Goal: Task Accomplishment & Management: Complete application form

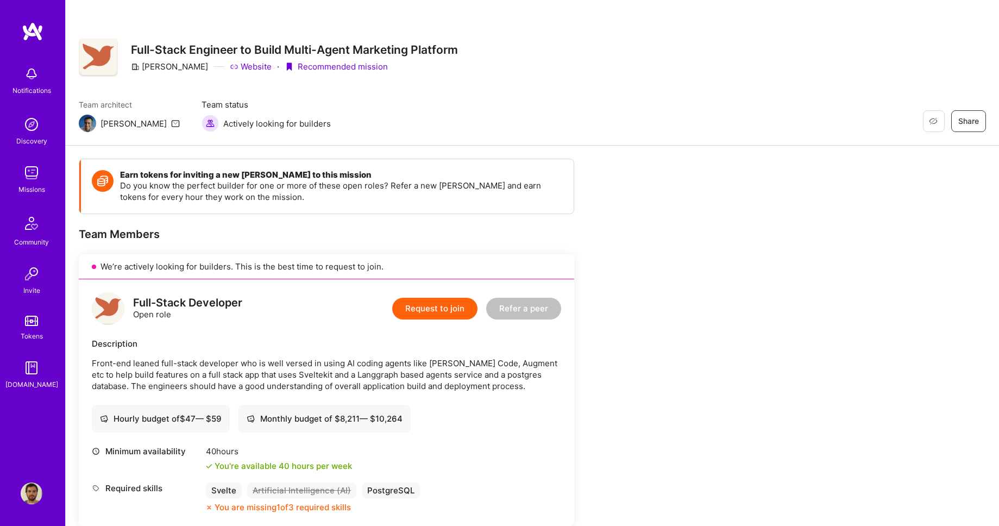
click at [234, 68] on link "Website" at bounding box center [251, 66] width 42 height 11
click at [441, 301] on button "Request to join" at bounding box center [434, 309] width 85 height 22
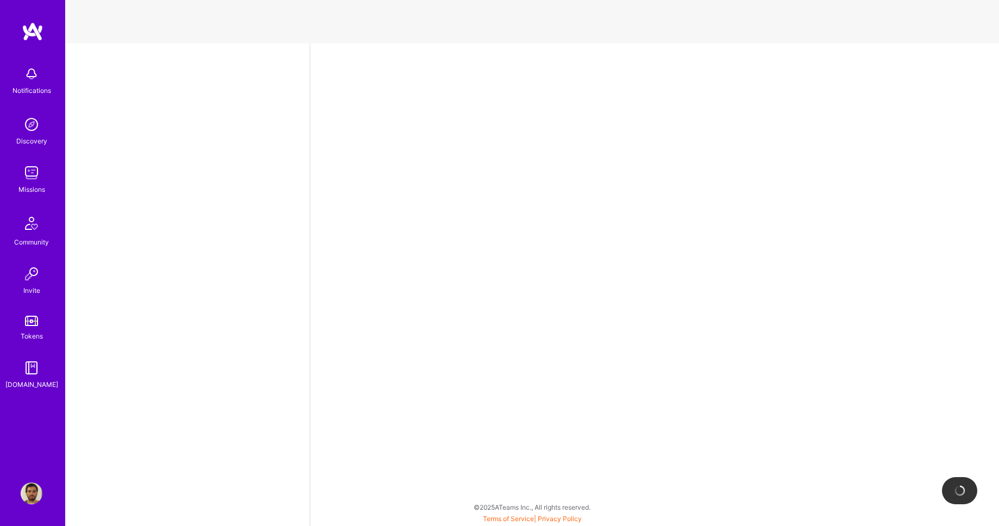
select select "BR"
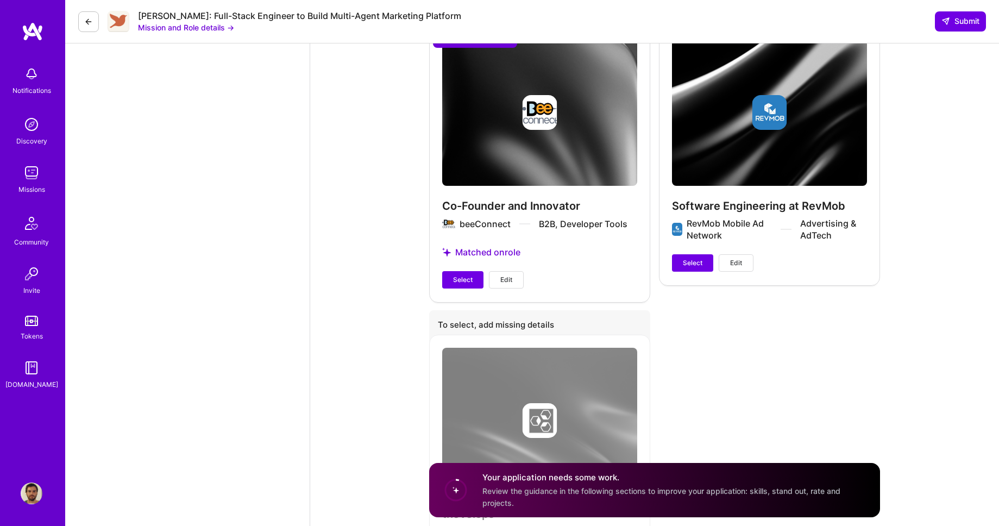
scroll to position [2424, 0]
click at [466, 274] on span "Select" at bounding box center [463, 279] width 20 height 10
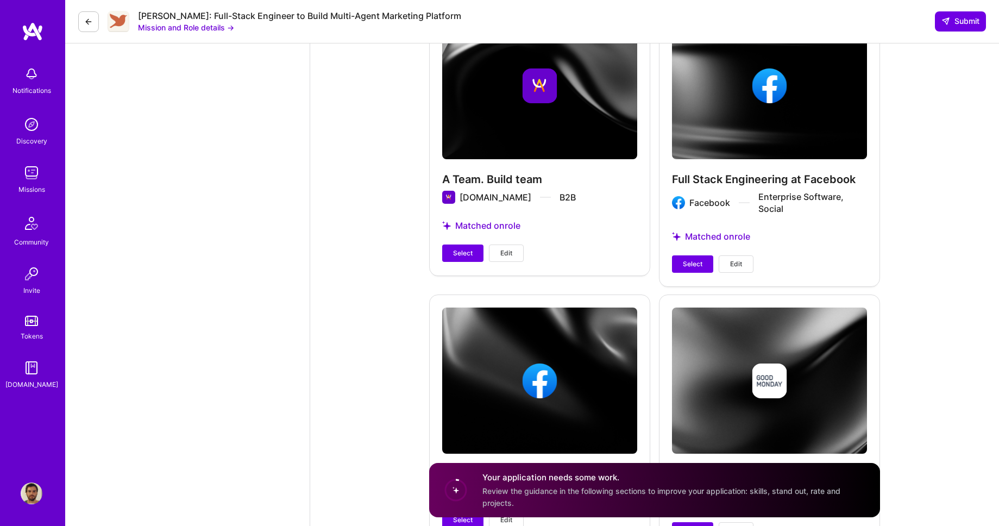
scroll to position [1617, 0]
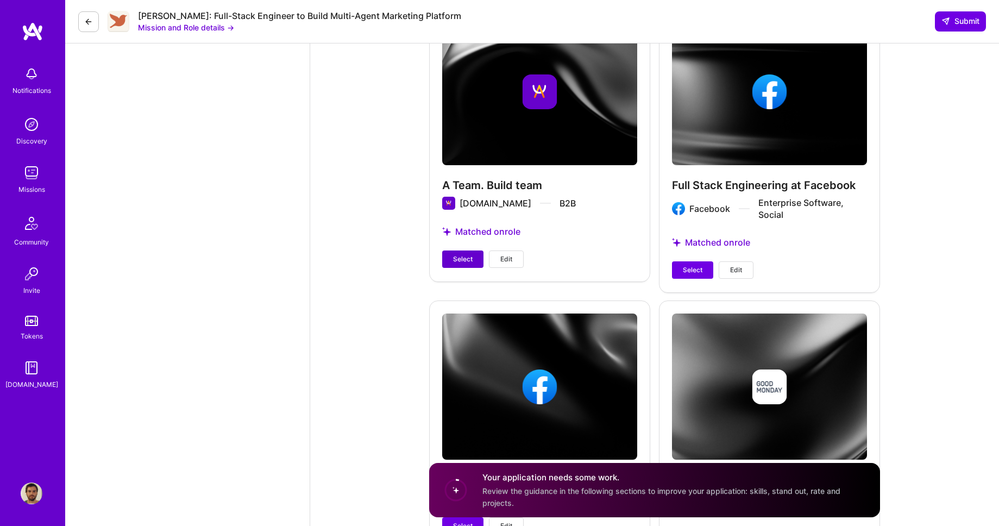
click at [465, 254] on span "Select" at bounding box center [463, 259] width 20 height 10
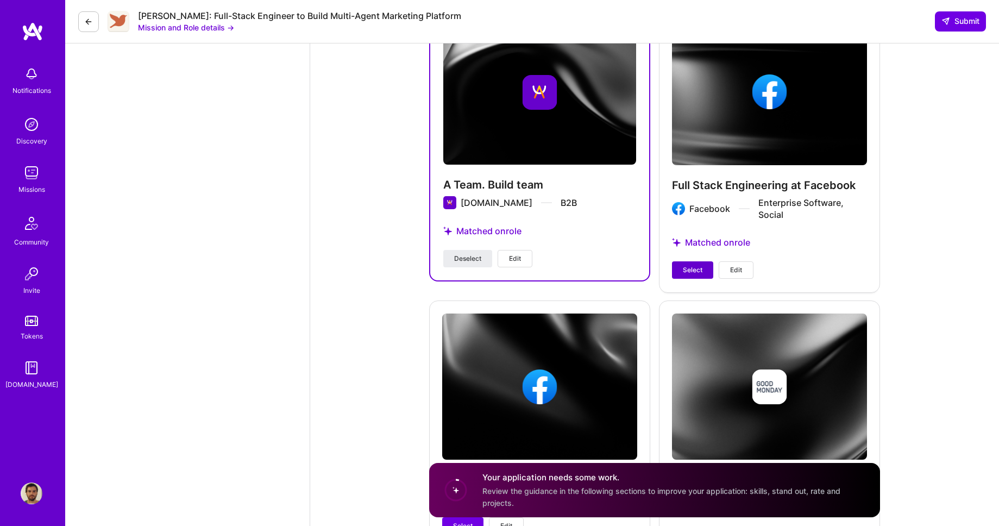
click at [692, 265] on span "Select" at bounding box center [693, 270] width 20 height 10
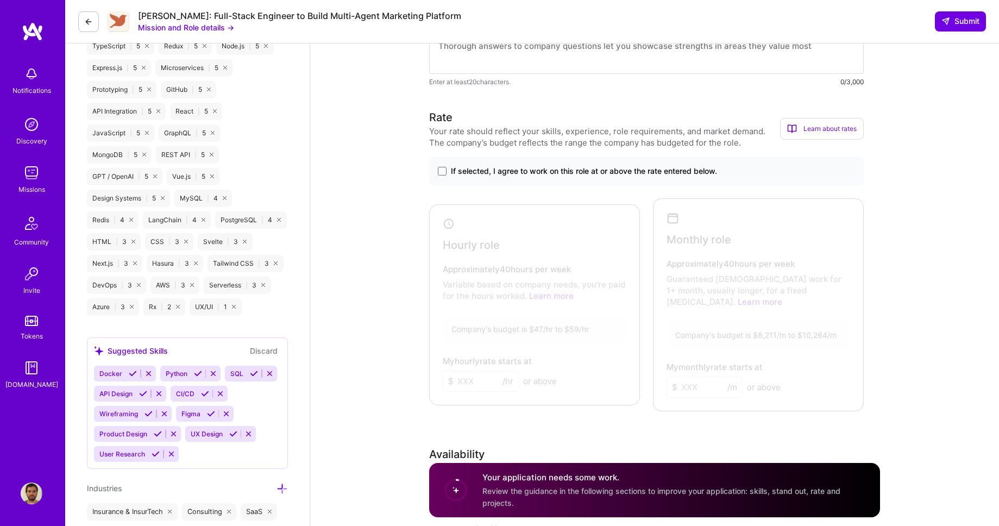
scroll to position [570, 0]
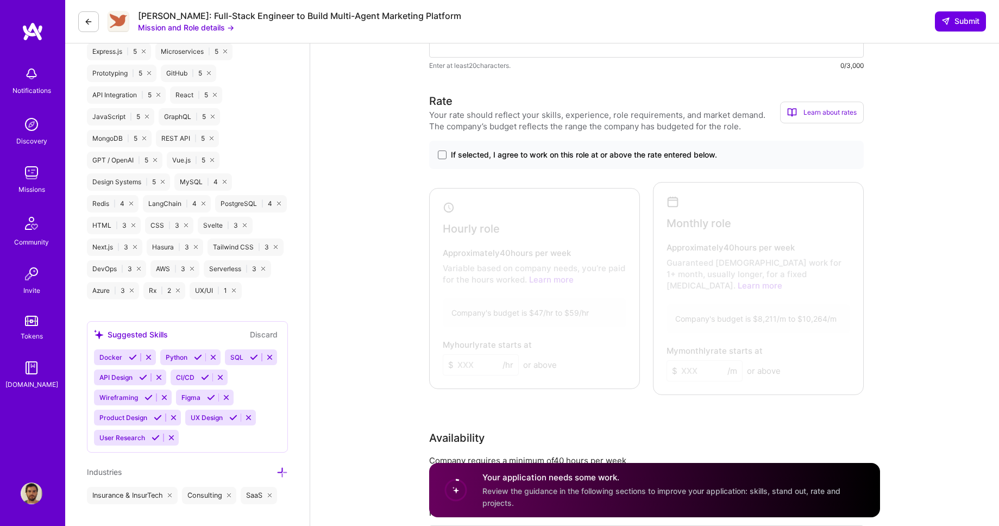
click at [213, 440] on div "Docker Python SQL API Design CI/CD Wireframing Figma Product Design UX Design U…" at bounding box center [187, 397] width 187 height 96
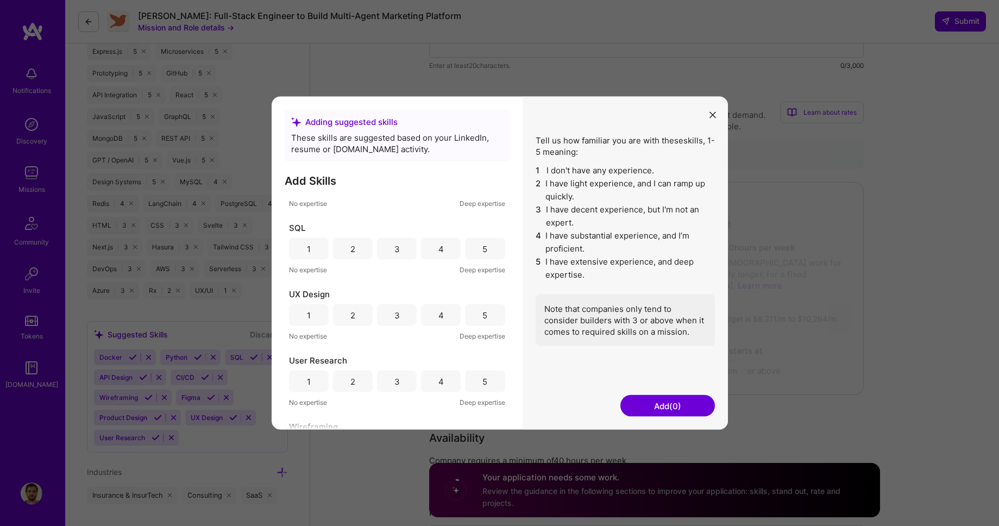
scroll to position [416, 0]
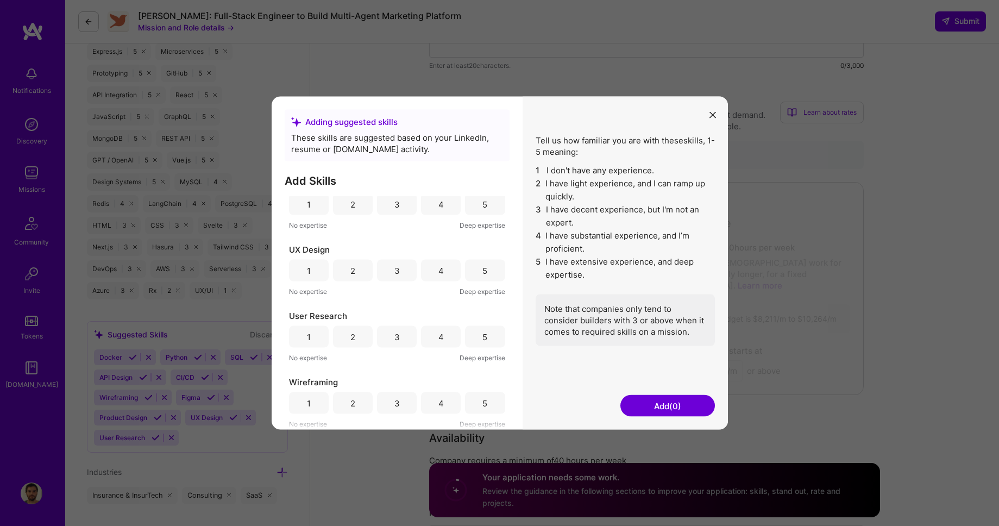
click at [651, 400] on button "Add (0)" at bounding box center [667, 406] width 95 height 22
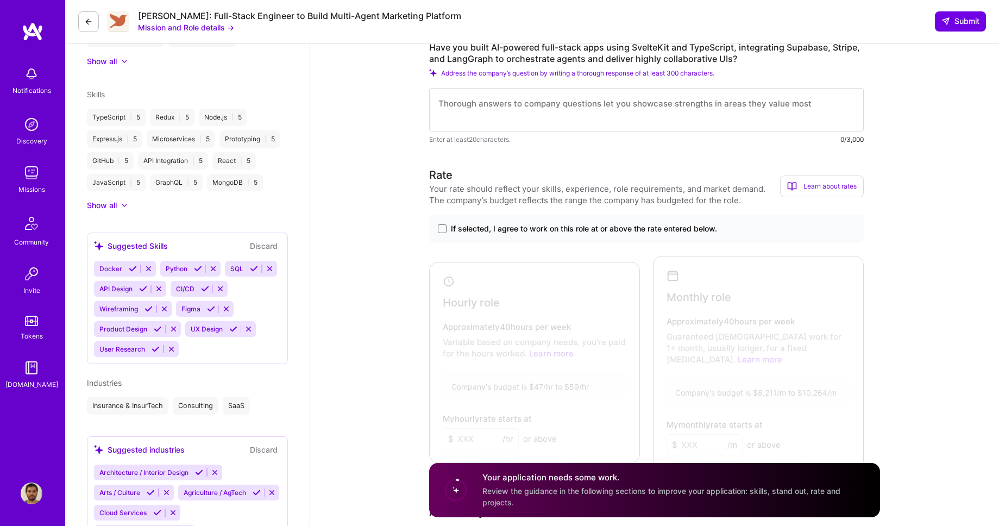
scroll to position [374, 0]
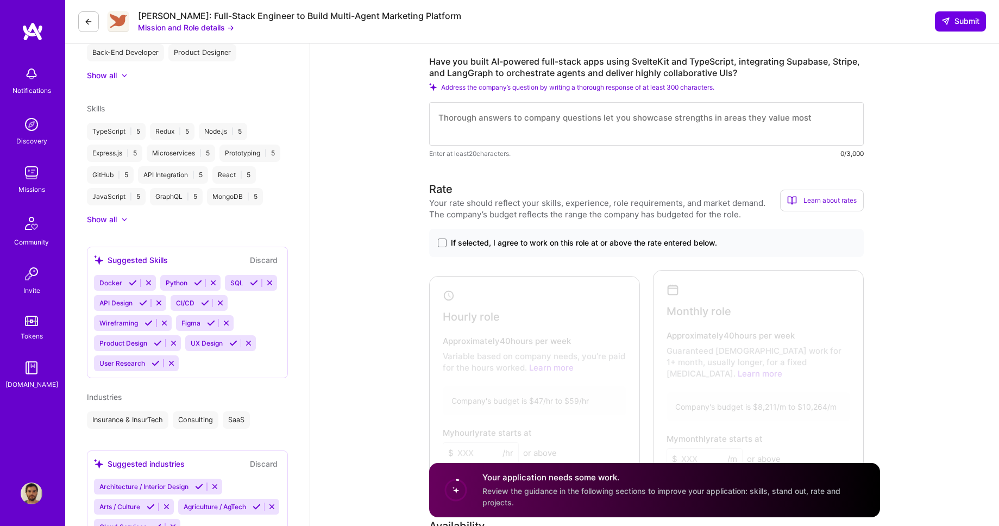
click at [245, 364] on div "Docker Python SQL API Design CI/CD Wireframing Figma Product Design UX Design U…" at bounding box center [187, 323] width 187 height 96
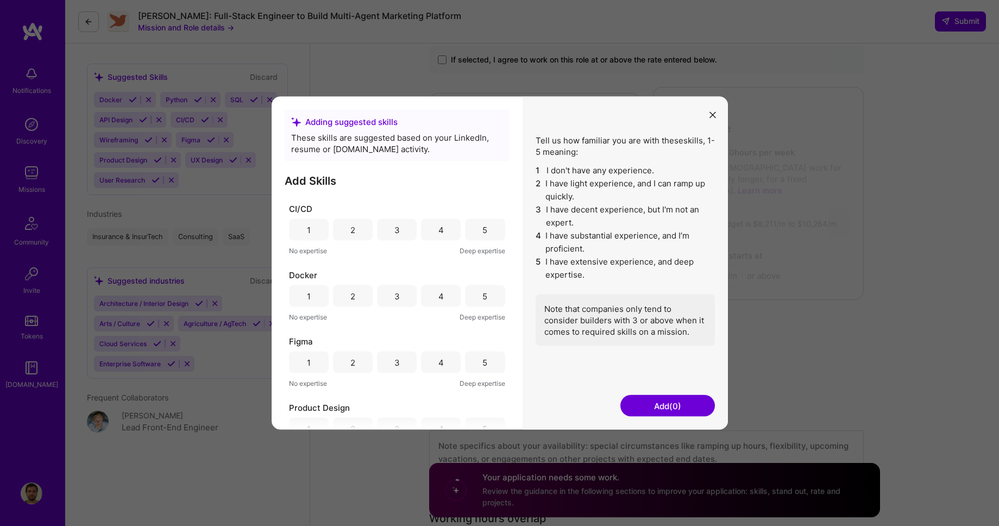
scroll to position [0, 0]
click at [709, 116] on icon "modal" at bounding box center [712, 114] width 7 height 7
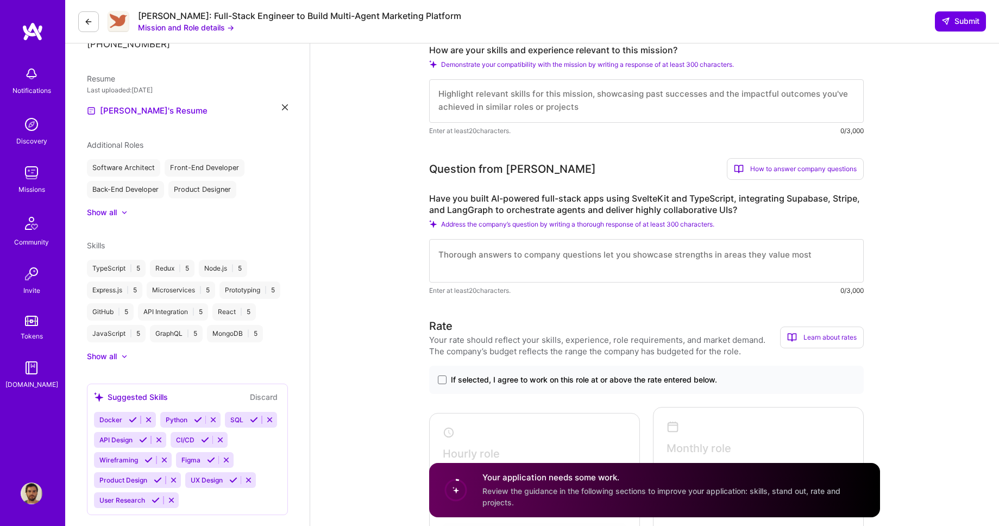
scroll to position [1, 0]
click at [28, 26] on img at bounding box center [33, 32] width 22 height 20
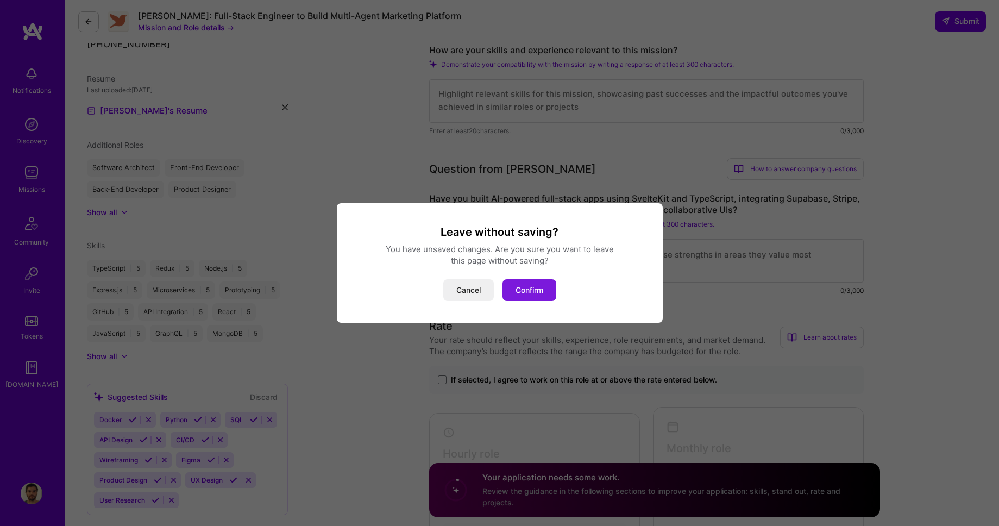
click at [553, 292] on button "Confirm" at bounding box center [529, 290] width 54 height 22
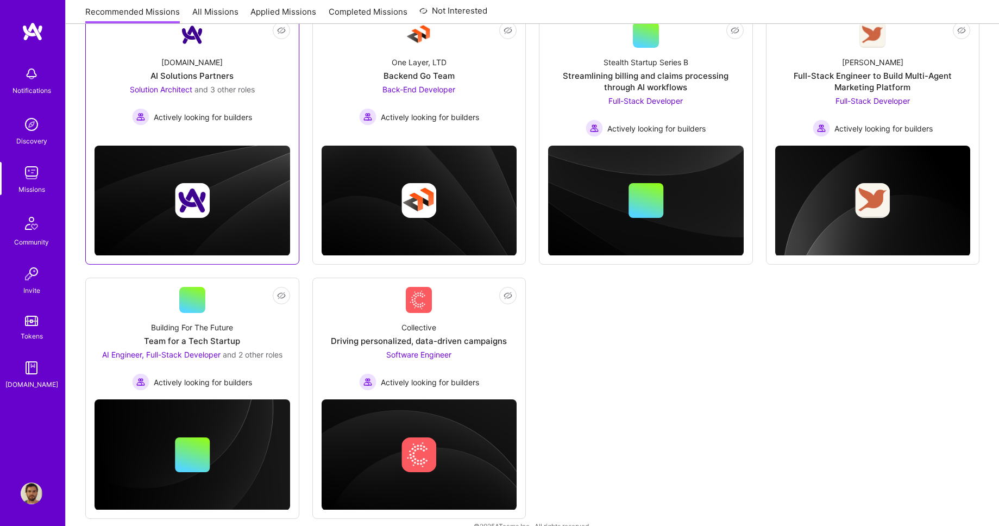
scroll to position [190, 0]
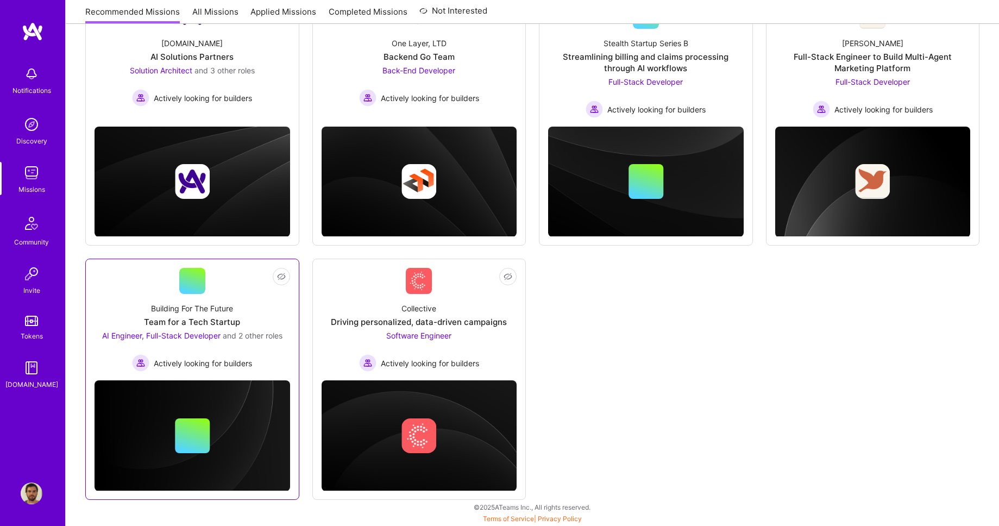
click at [264, 303] on div "Building For The Future Team for a Tech Startup AI Engineer, Full-Stack Develop…" at bounding box center [193, 333] width 196 height 78
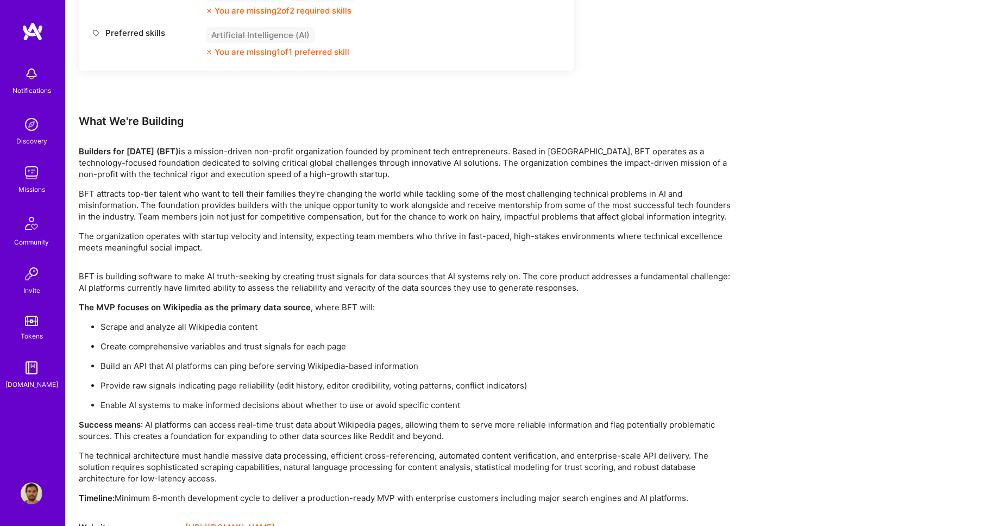
scroll to position [1714, 0]
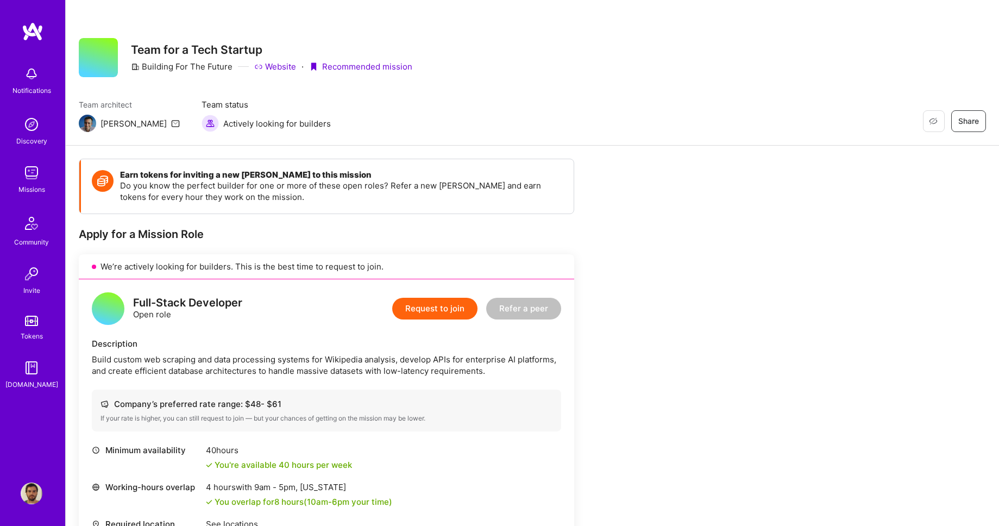
scroll to position [1714, 0]
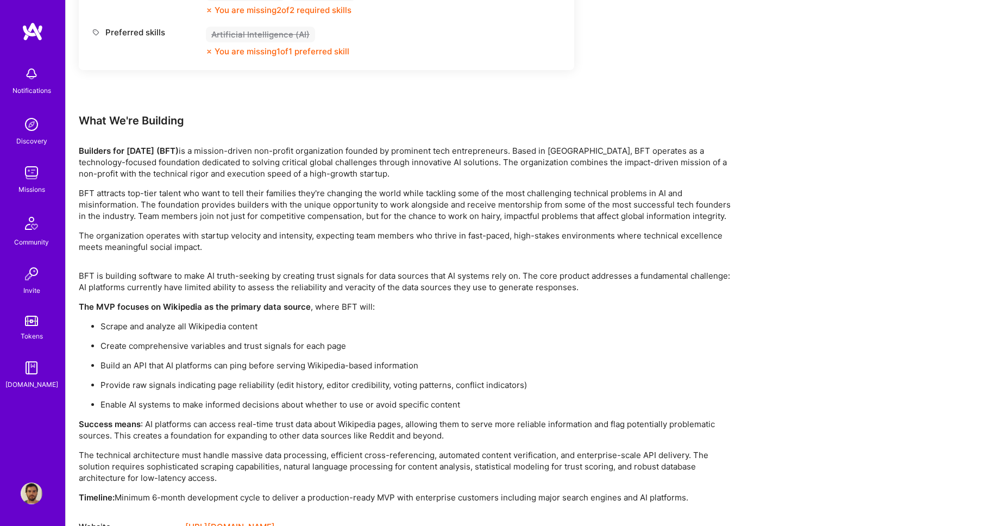
click at [27, 181] on img at bounding box center [32, 173] width 22 height 22
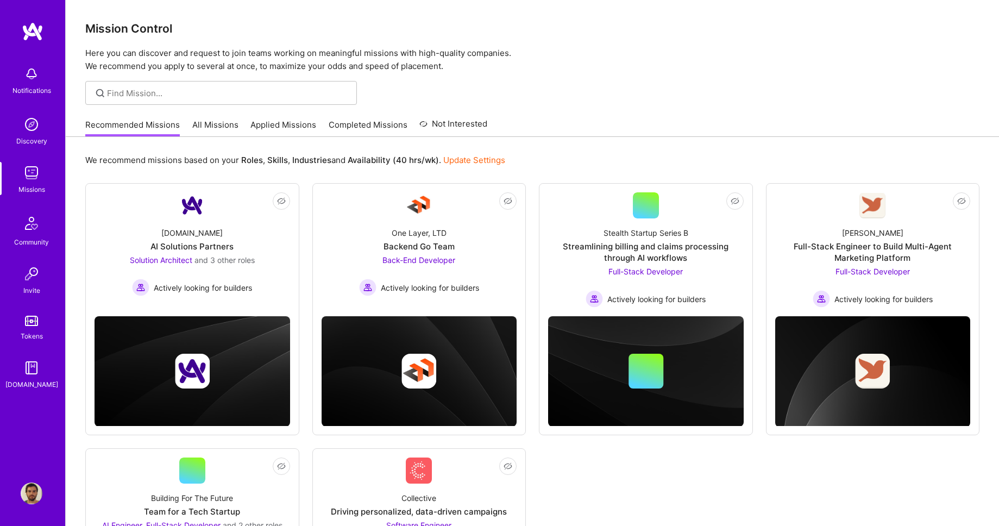
click at [282, 129] on link "Applied Missions" at bounding box center [283, 128] width 66 height 18
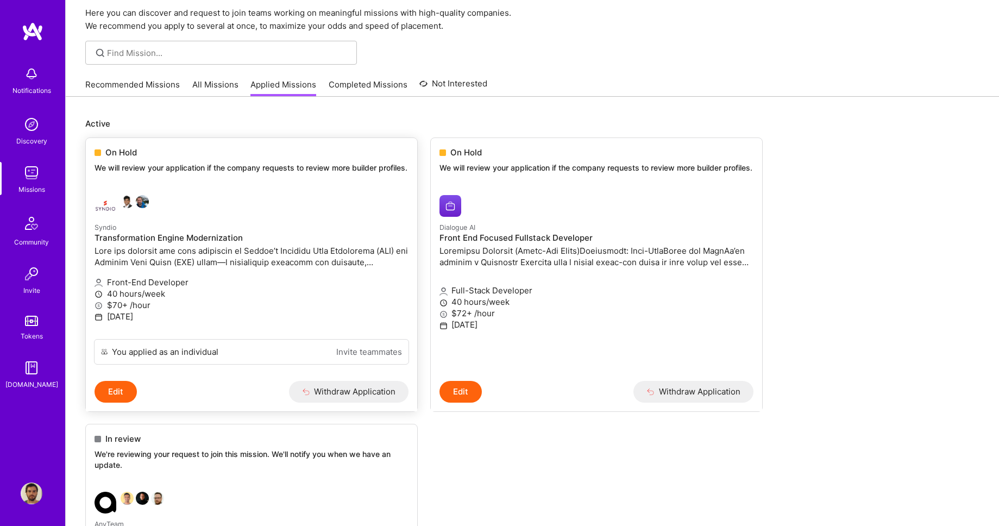
scroll to position [38, 0]
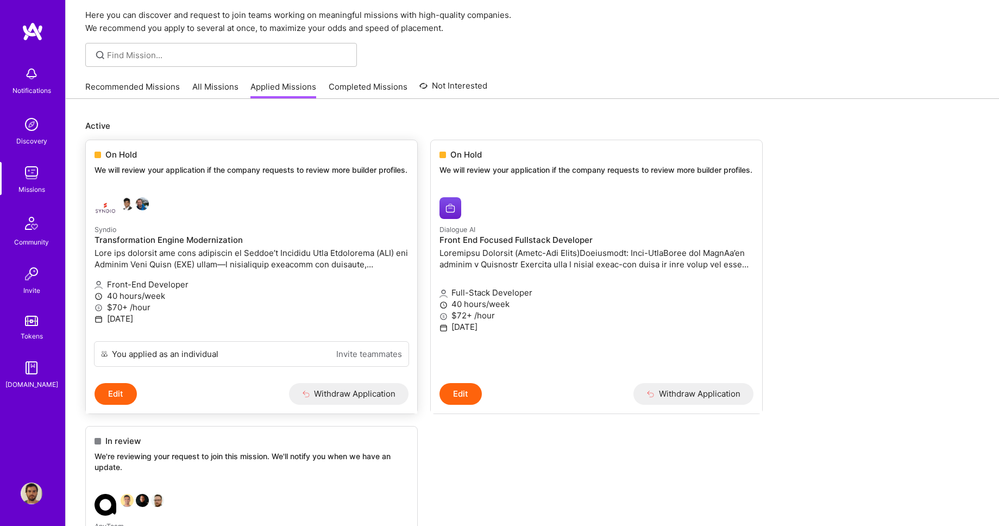
click at [285, 219] on div at bounding box center [199, 208] width 209 height 22
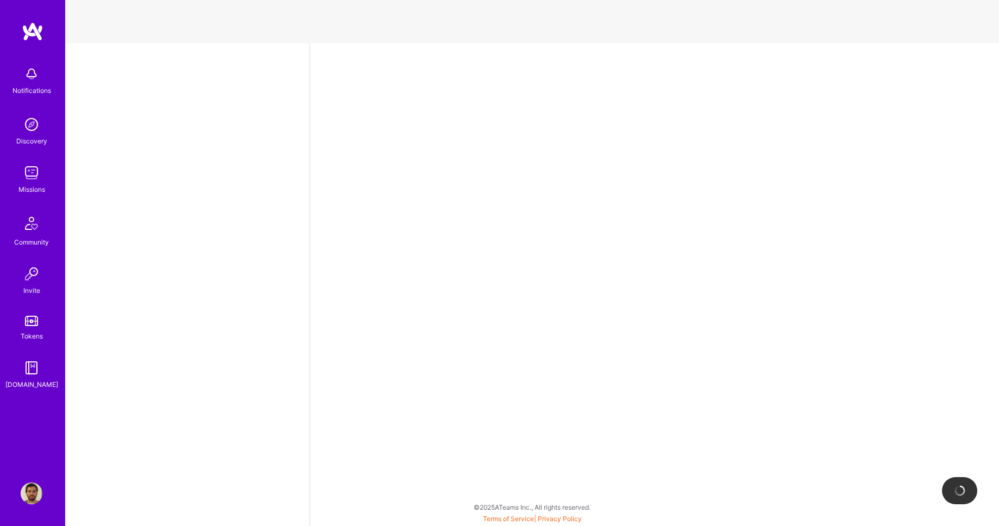
select select "BR"
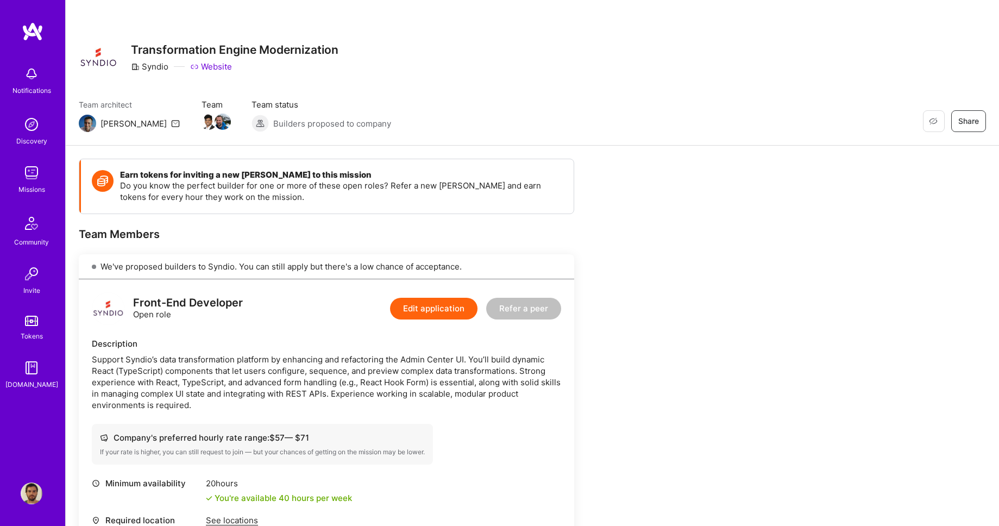
click at [43, 38] on img at bounding box center [33, 32] width 22 height 20
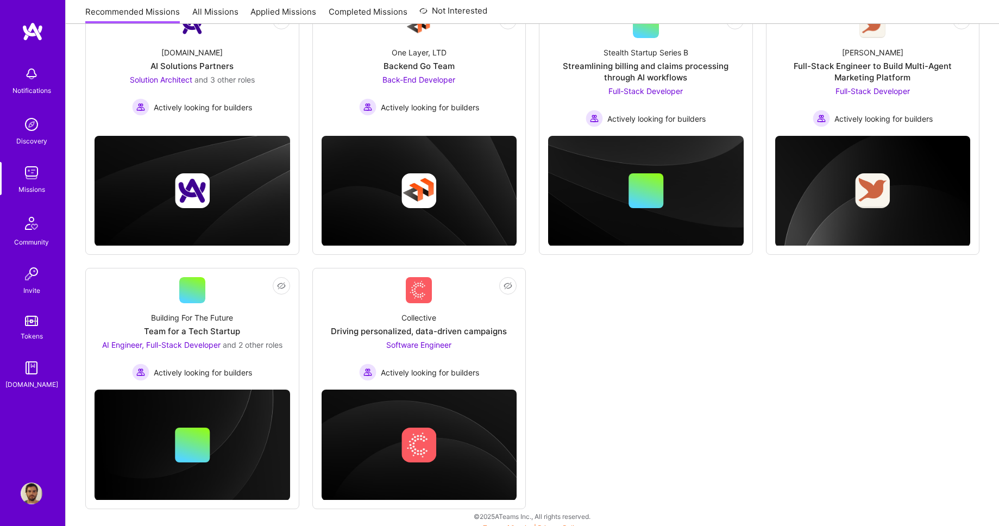
scroll to position [190, 0]
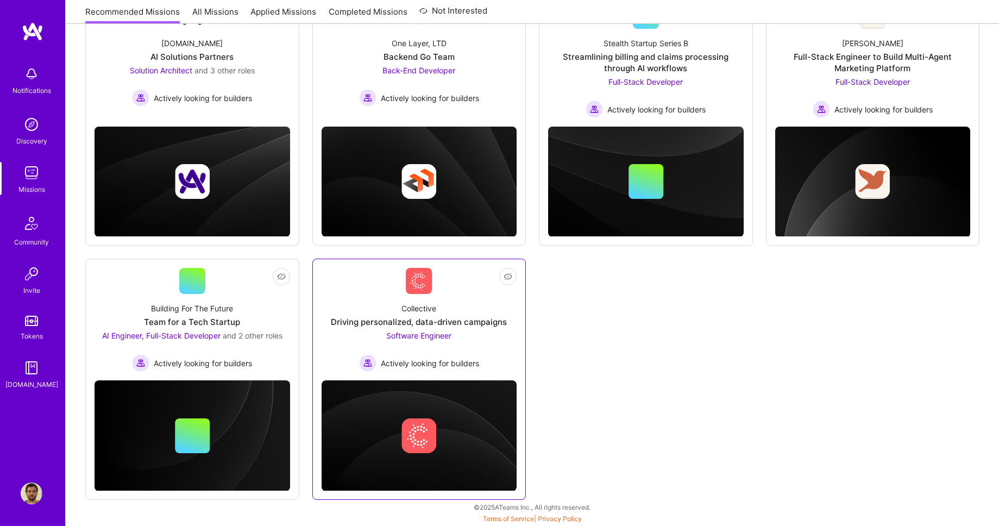
click at [327, 295] on div "Collective Driving personalized, data-driven campaigns Software Engineer Active…" at bounding box center [420, 333] width 196 height 78
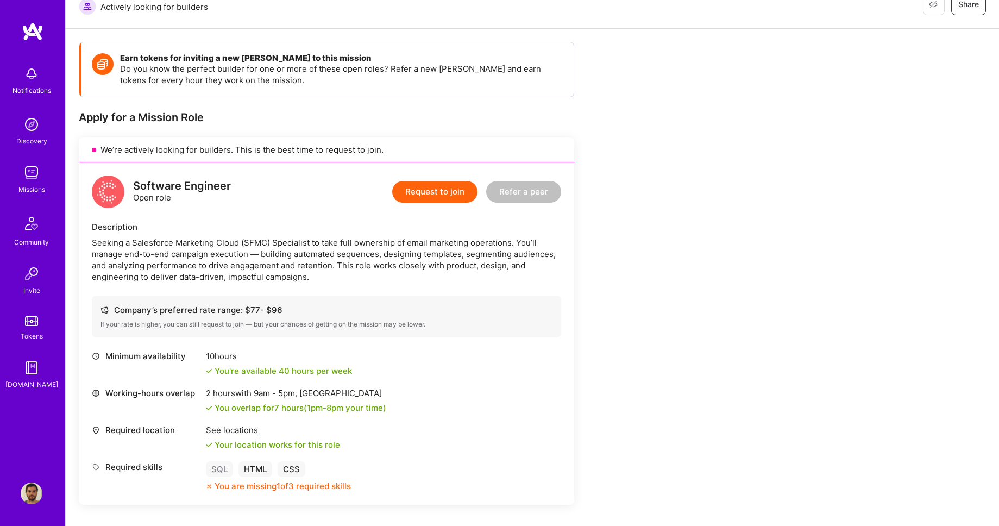
scroll to position [154, 0]
